Goal: Obtain resource: Download file/media

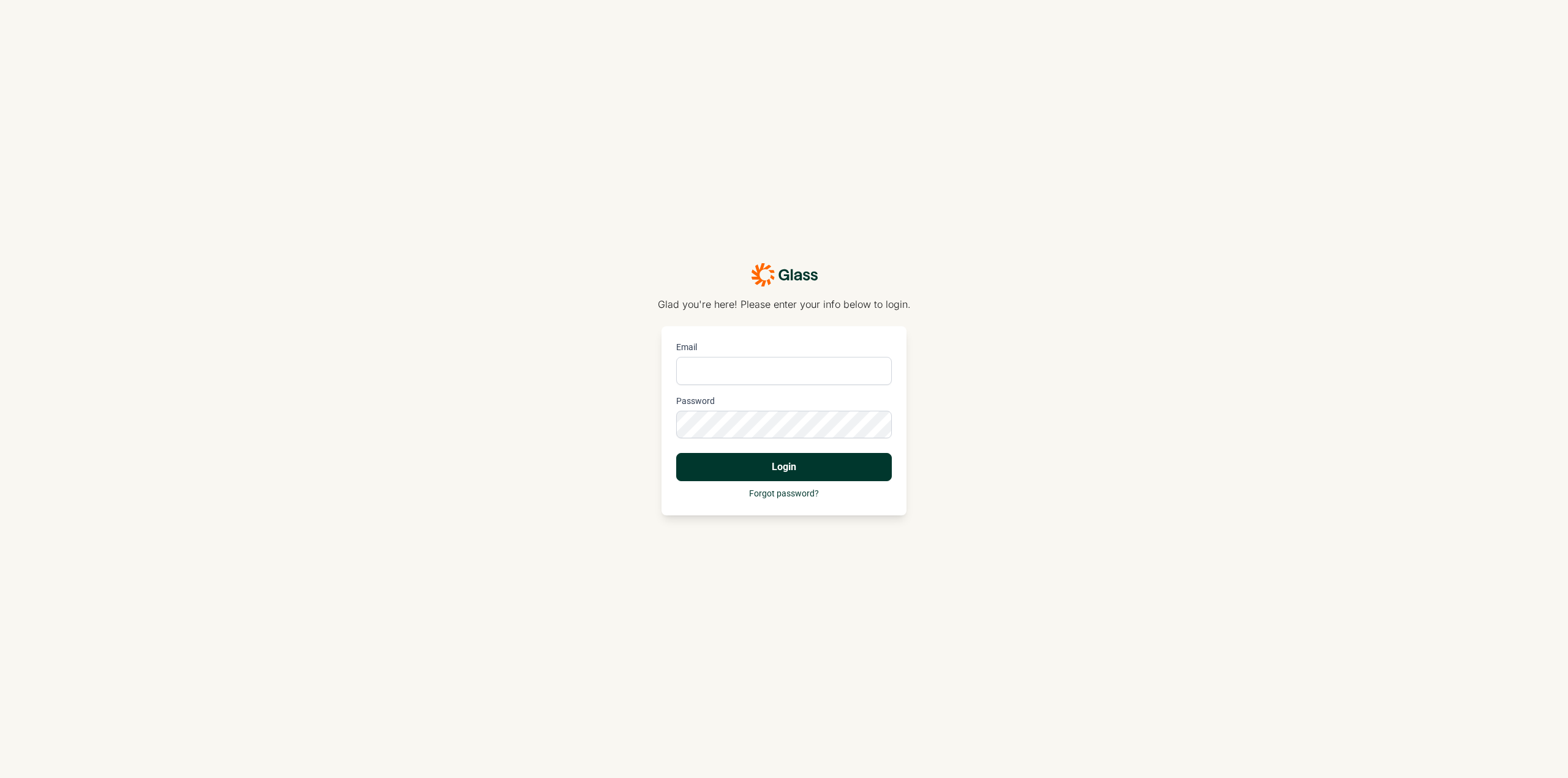
click at [855, 367] on input "Email" at bounding box center [784, 370] width 215 height 28
click at [0, 777] on com-1password-button at bounding box center [0, 778] width 0 height 0
type input "[PERSON_NAME][EMAIL_ADDRESS][PERSON_NAME][DOMAIN_NAME]"
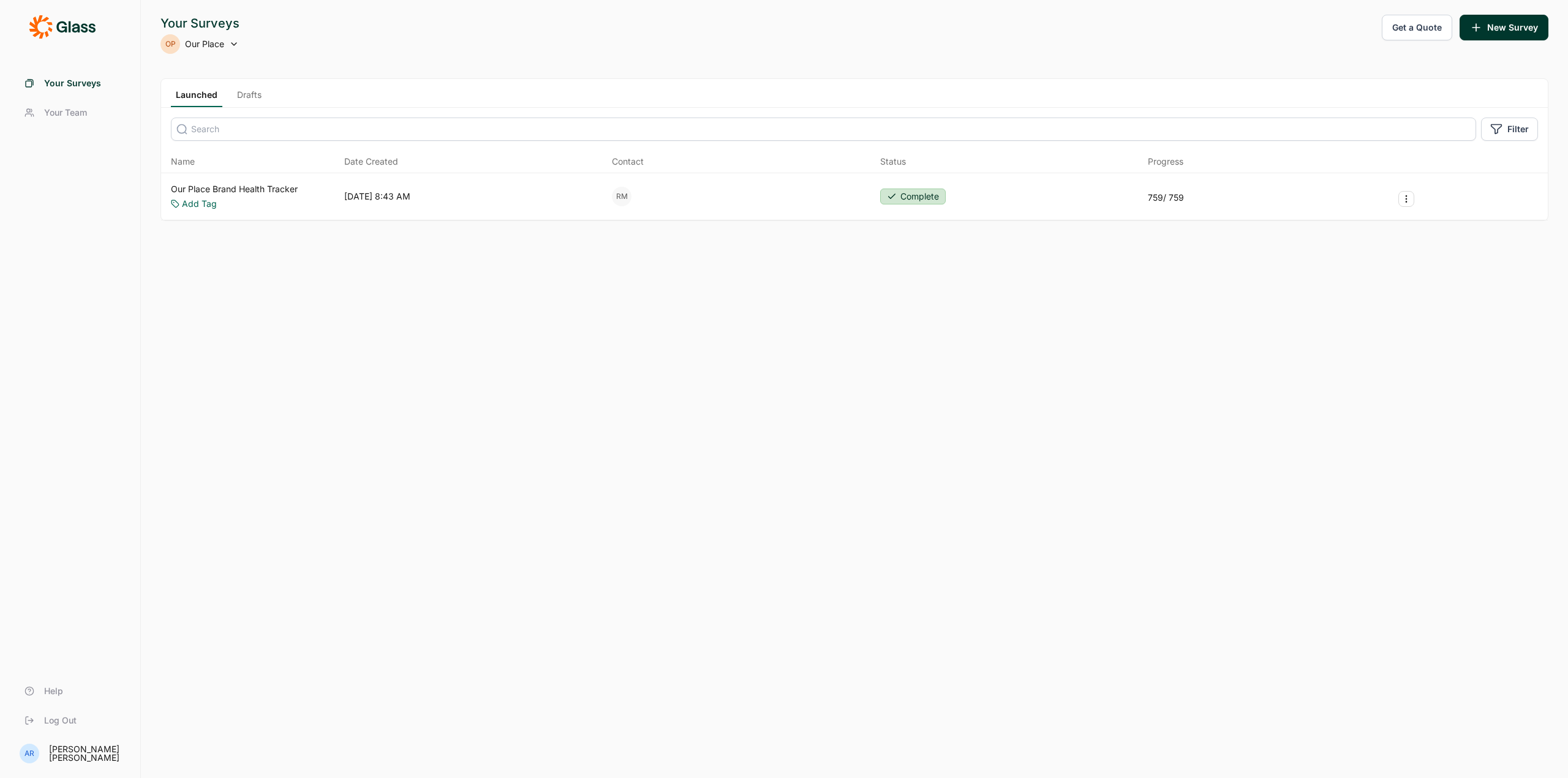
click at [253, 183] on link "Our Place Brand Health Tracker" at bounding box center [234, 189] width 127 height 12
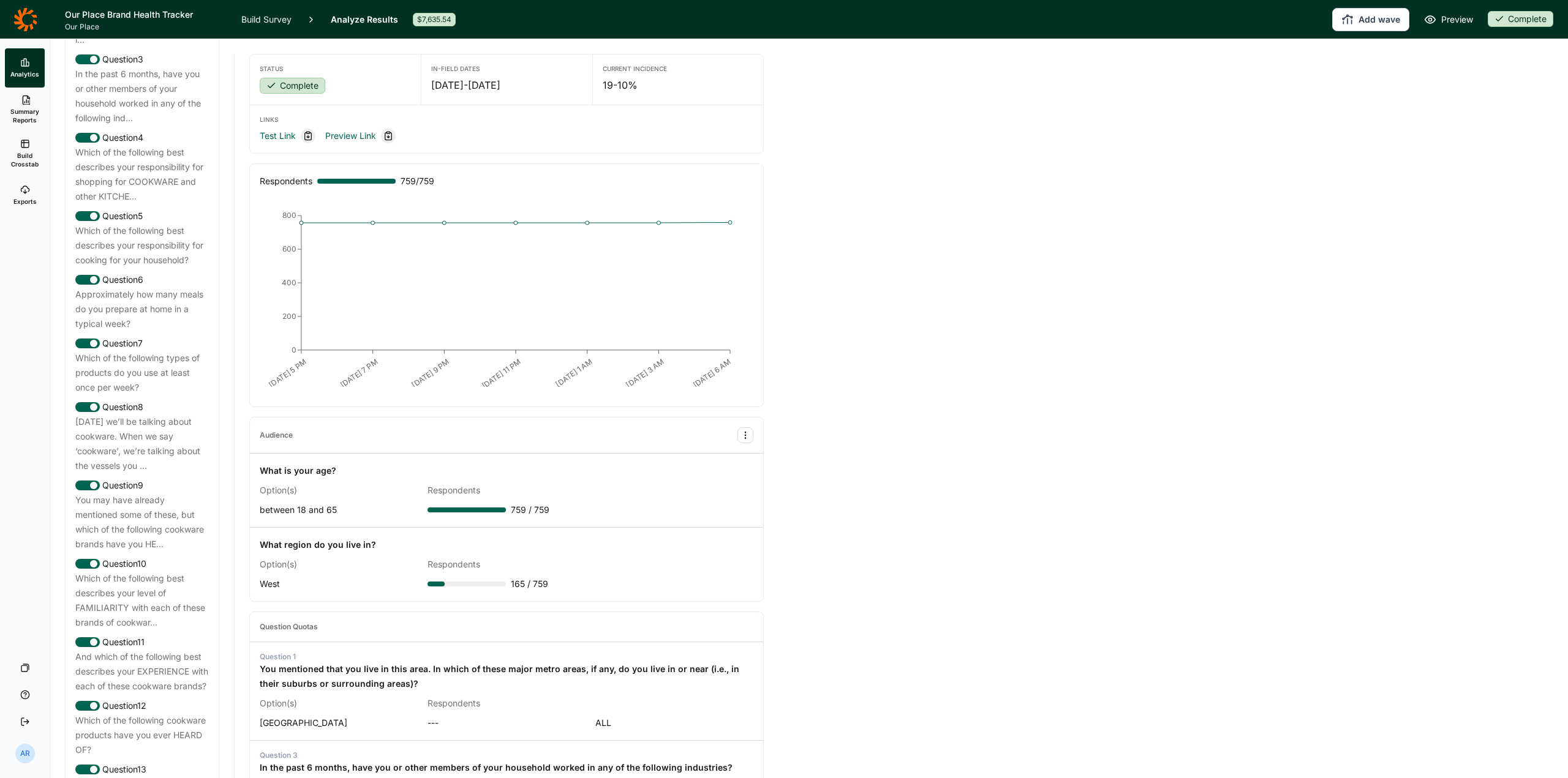
scroll to position [796, 0]
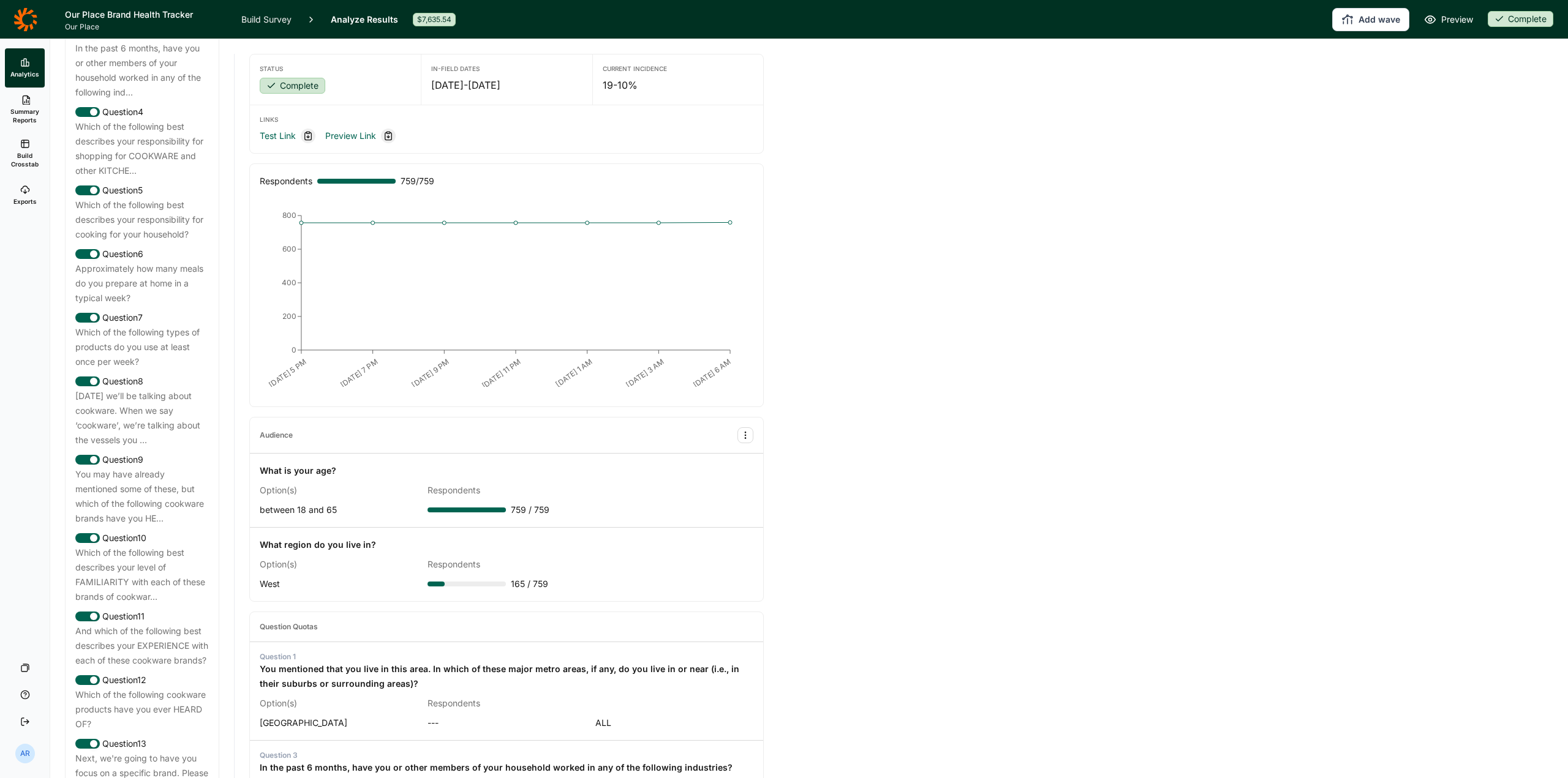
click at [18, 155] on span "Build Crosstab" at bounding box center [25, 160] width 30 height 17
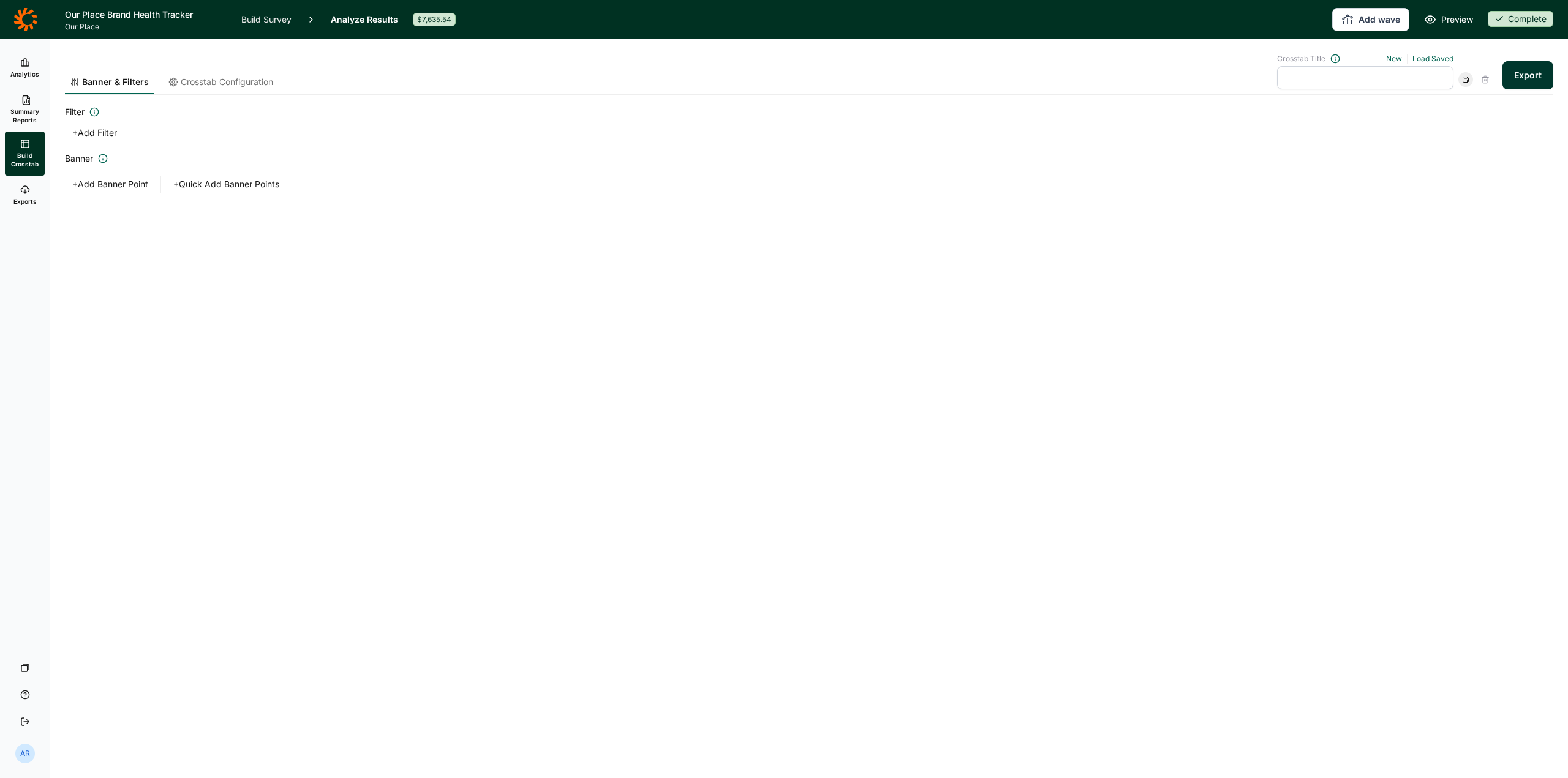
click at [25, 119] on span "Summary Reports" at bounding box center [25, 115] width 30 height 17
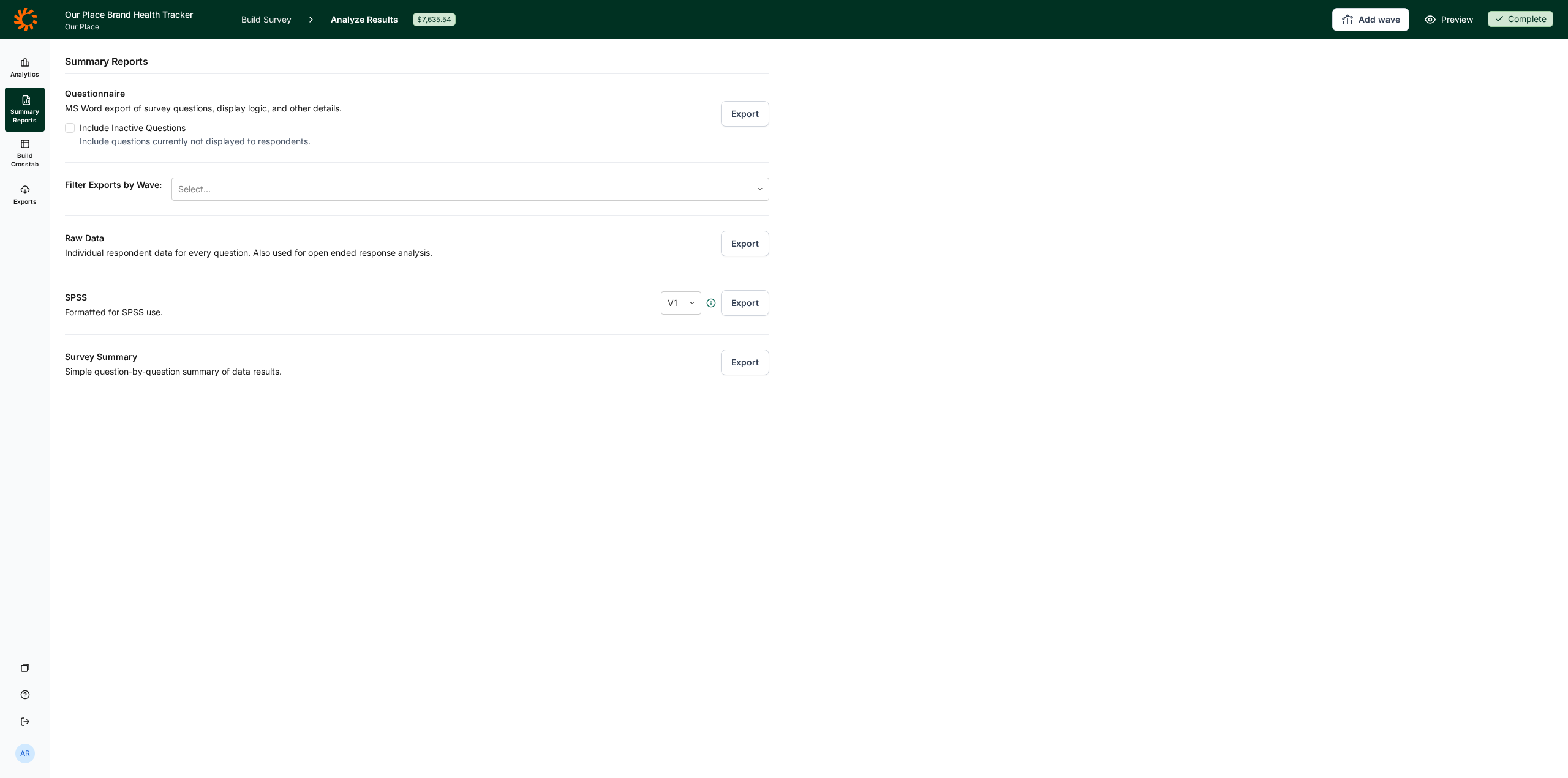
click at [749, 108] on button "Export" at bounding box center [745, 113] width 48 height 25
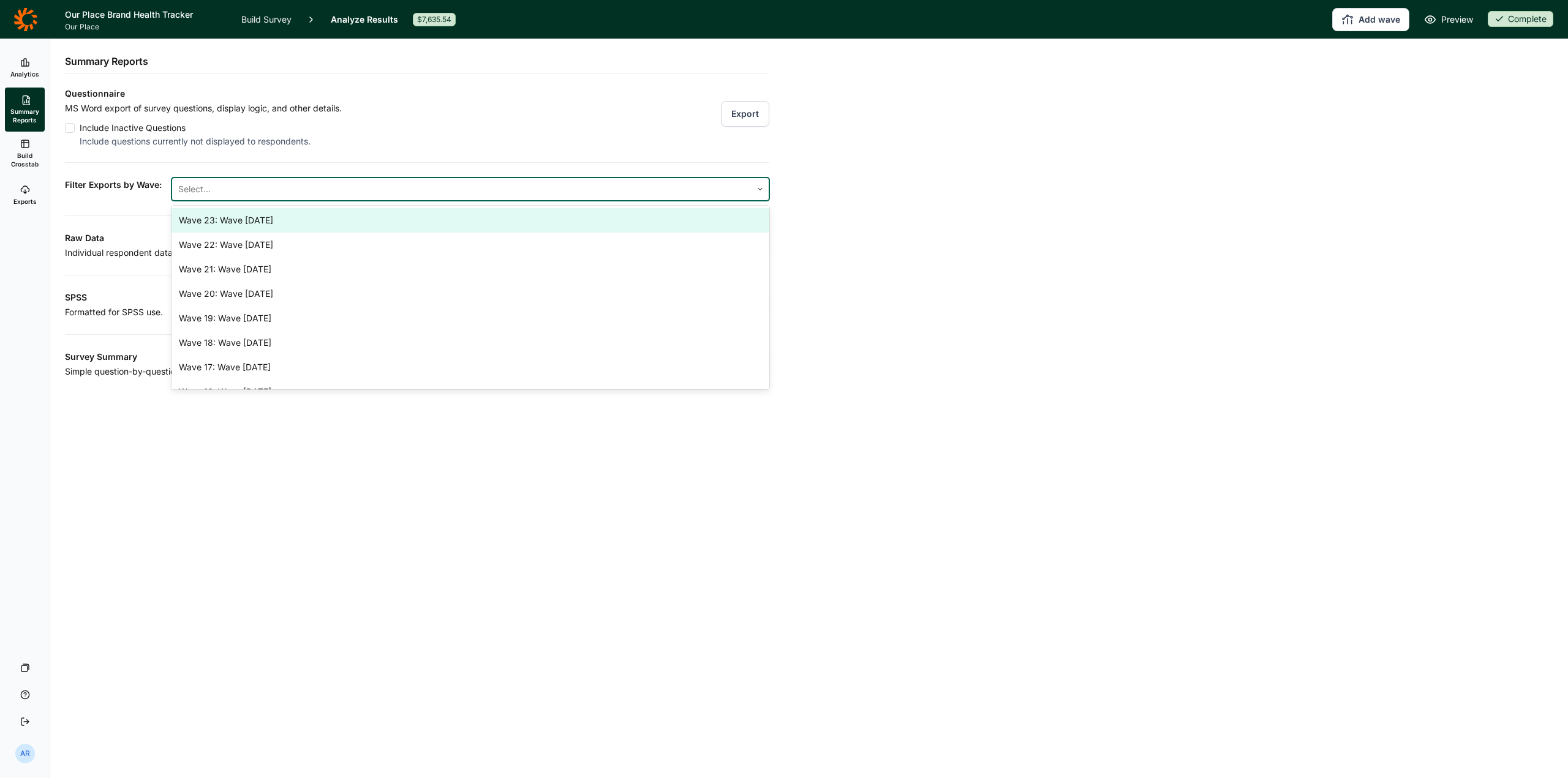
click at [387, 186] on div at bounding box center [461, 189] width 567 height 17
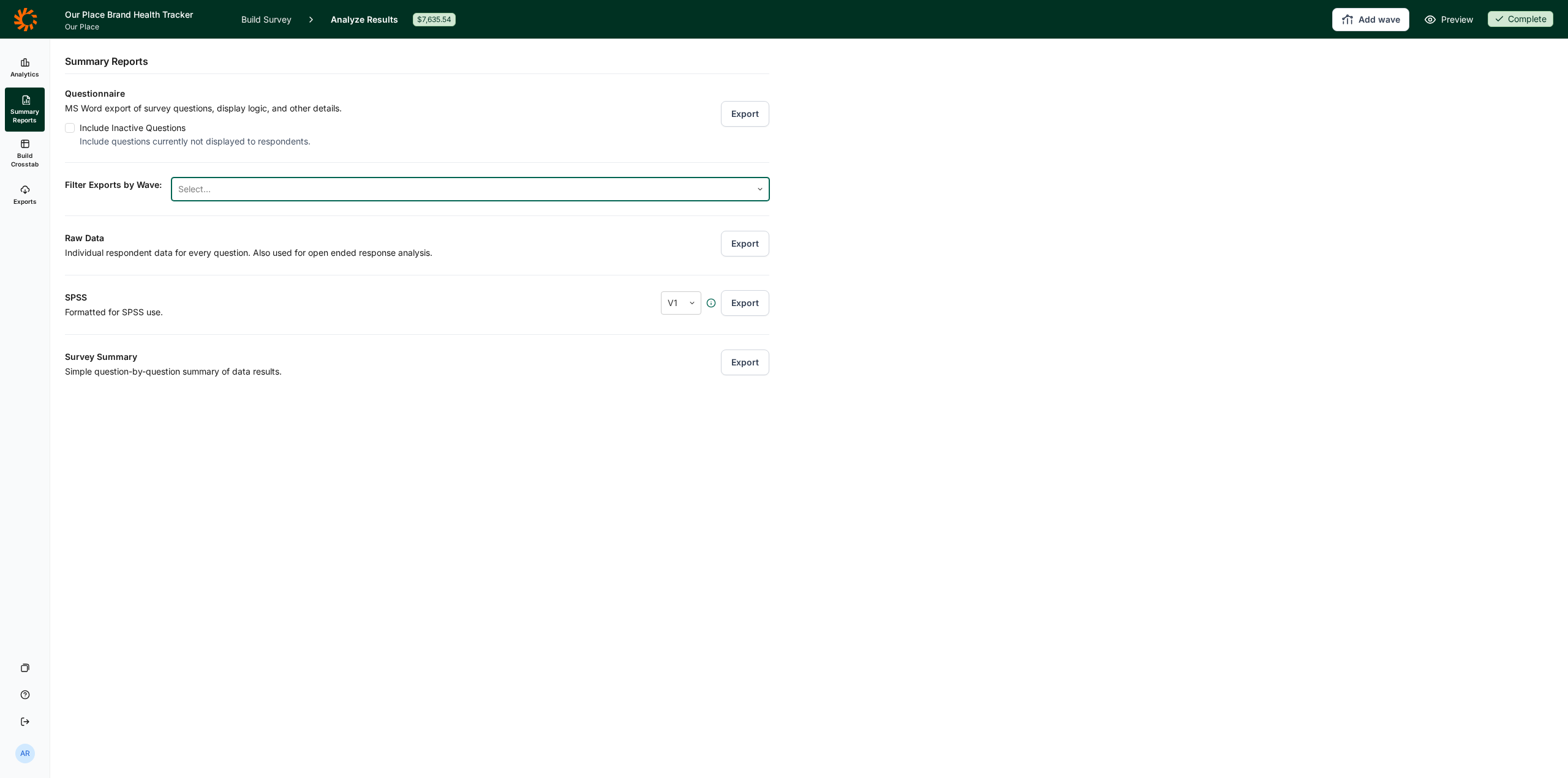
click at [387, 186] on div at bounding box center [461, 189] width 567 height 17
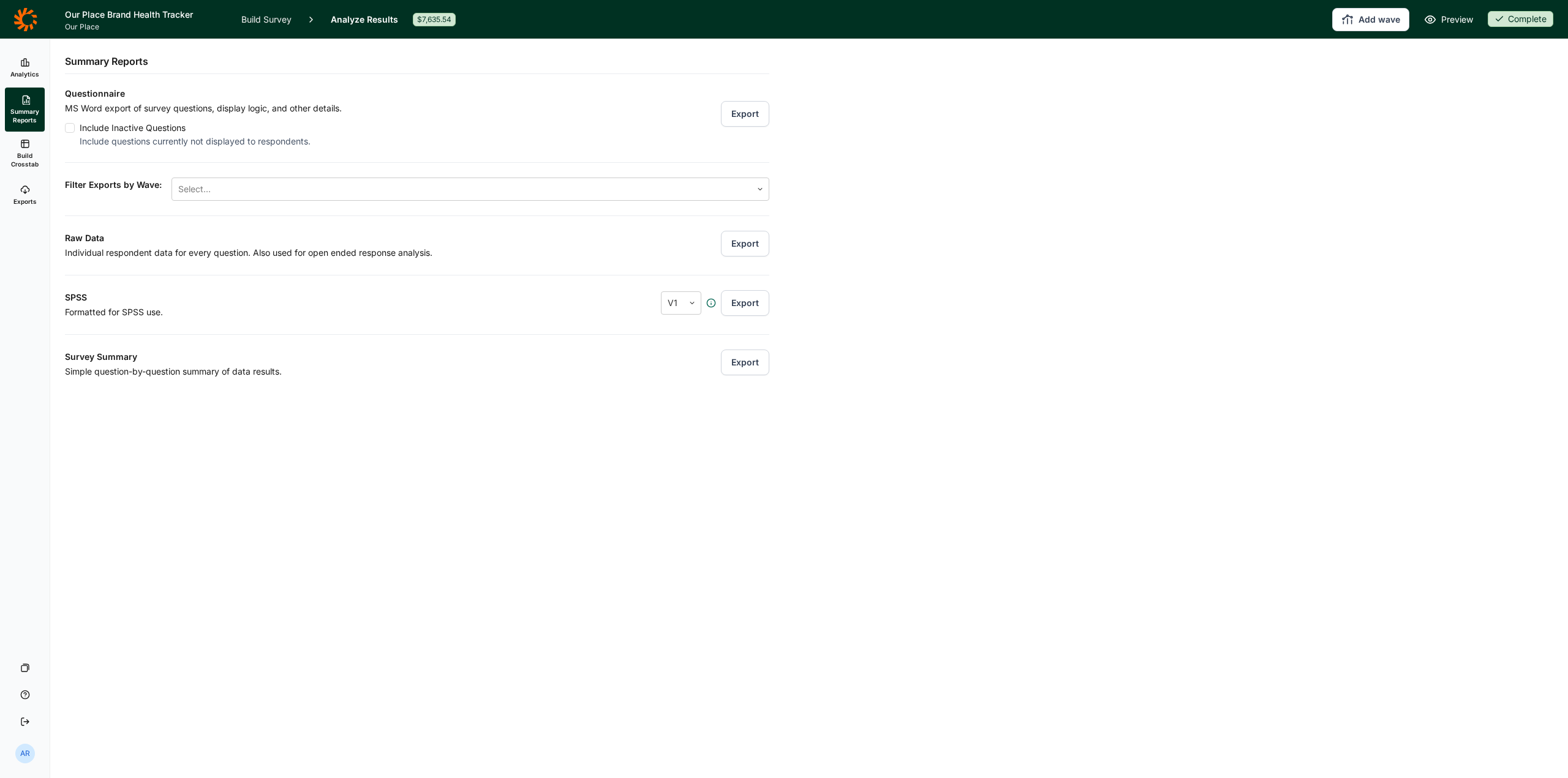
click at [501, 328] on div "Questionnaire MS Word export of survey questions, display logic, and other deta…" at bounding box center [417, 232] width 704 height 293
click at [744, 115] on button "Export" at bounding box center [745, 113] width 48 height 25
click at [743, 243] on button "Export" at bounding box center [745, 243] width 48 height 25
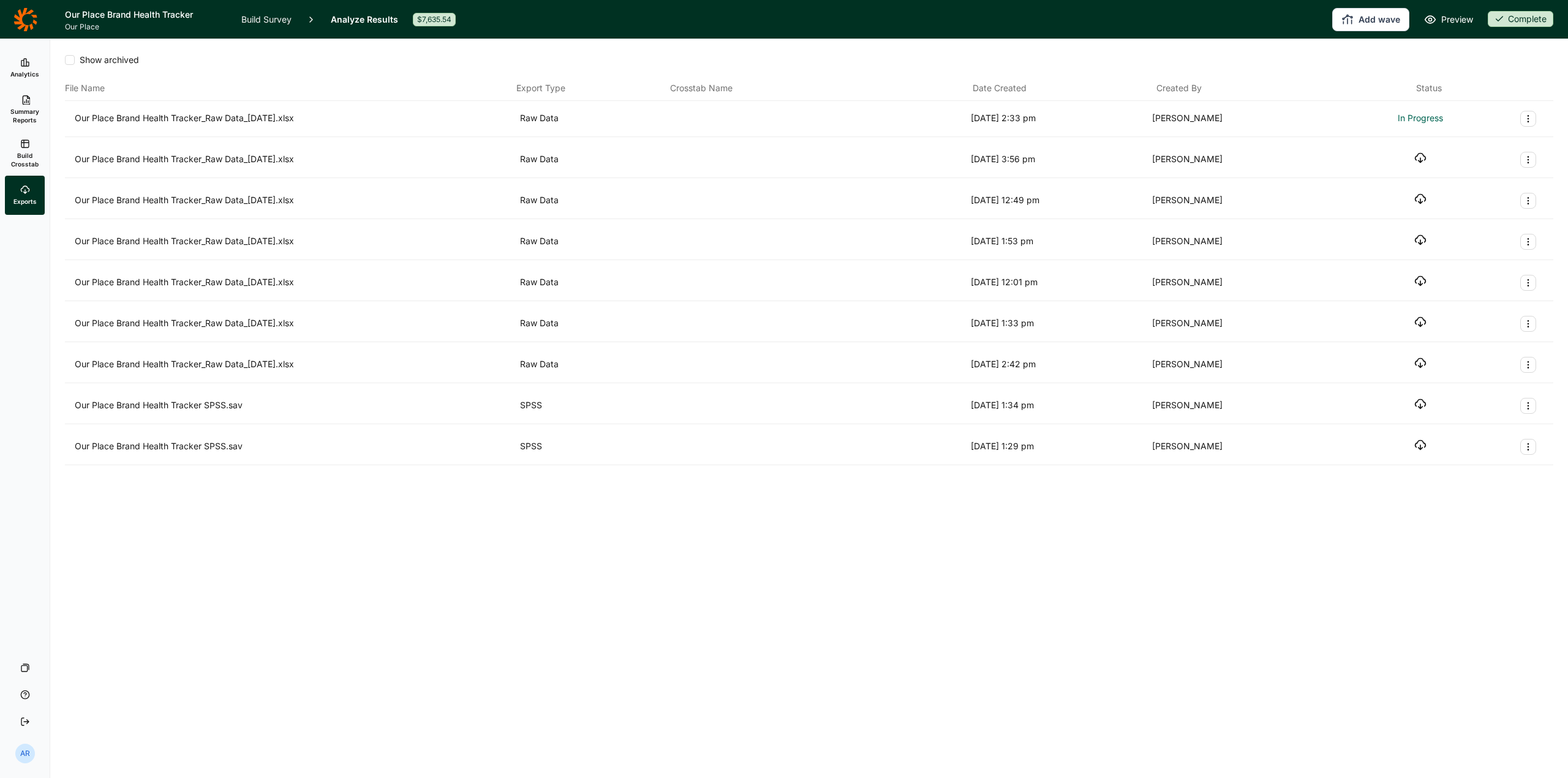
click at [1426, 118] on span "In Progress" at bounding box center [1420, 118] width 45 height 15
click at [1421, 161] on use "button" at bounding box center [1421, 158] width 10 height 9
